Goal: Task Accomplishment & Management: Manage account settings

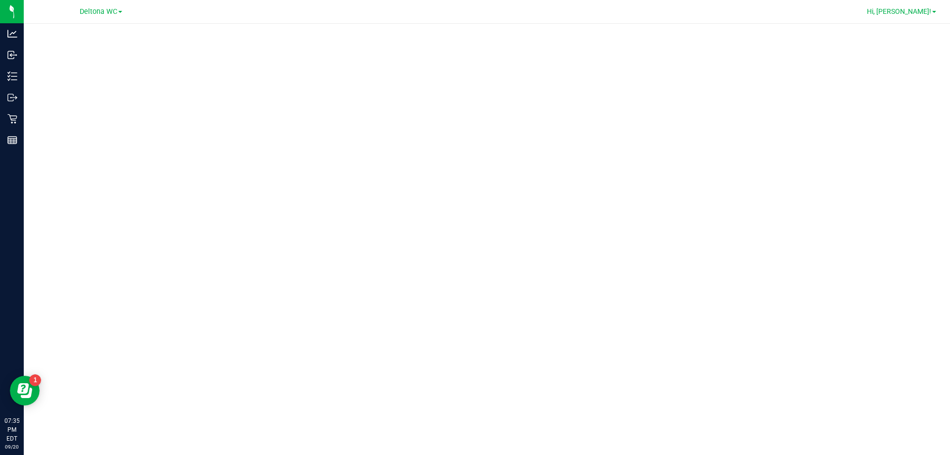
click at [922, 8] on span "Hi, [PERSON_NAME]!" at bounding box center [899, 11] width 64 height 8
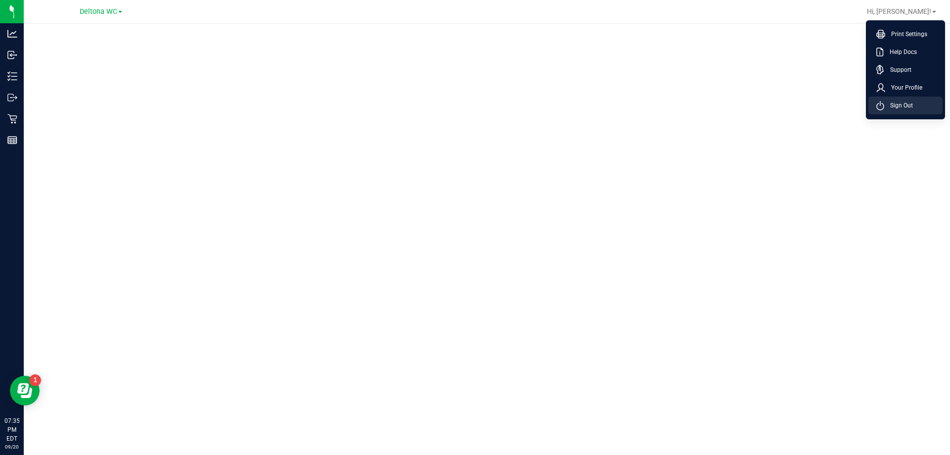
click at [912, 104] on span "Sign Out" at bounding box center [898, 105] width 29 height 10
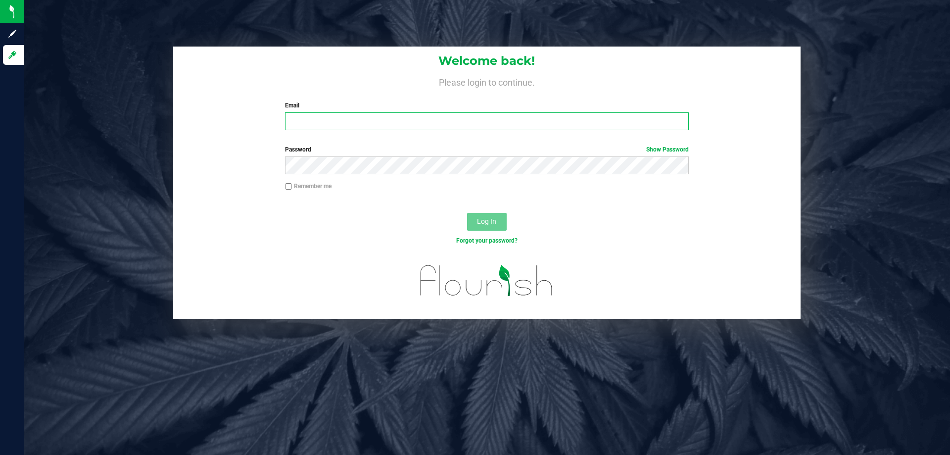
click at [393, 129] on input "Email" at bounding box center [486, 121] width 403 height 18
type input "alperez@liveparallel.com"
click at [467, 213] on button "Log In" at bounding box center [487, 222] width 40 height 18
